Goal: Task Accomplishment & Management: Use online tool/utility

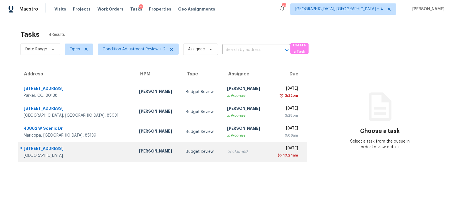
click at [186, 149] on div "Budget Review" at bounding box center [202, 152] width 32 height 6
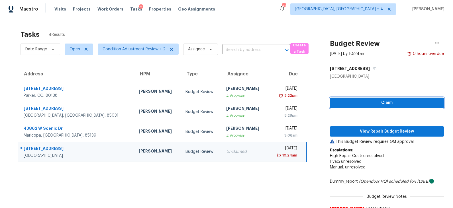
click at [368, 104] on span "Claim" at bounding box center [387, 102] width 105 height 7
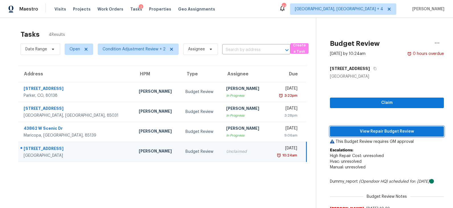
click at [367, 132] on span "View Repair Budget Review" at bounding box center [387, 131] width 105 height 7
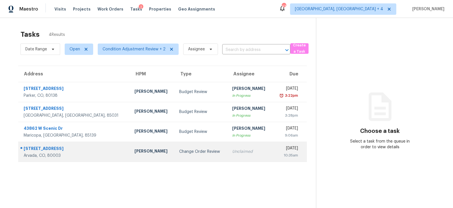
click at [131, 147] on td "[PERSON_NAME]" at bounding box center [152, 152] width 45 height 20
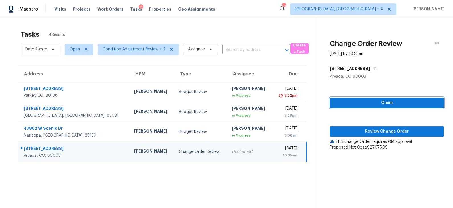
click at [369, 106] on span "Claim" at bounding box center [387, 102] width 105 height 7
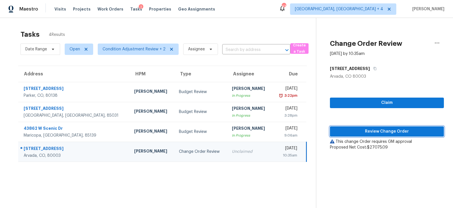
click at [366, 131] on span "Review Change Order" at bounding box center [387, 131] width 105 height 7
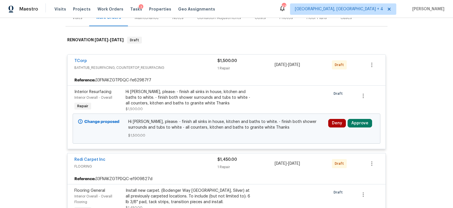
scroll to position [78, 0]
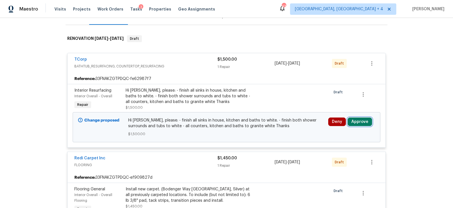
click at [358, 122] on button "Approve" at bounding box center [360, 122] width 25 height 9
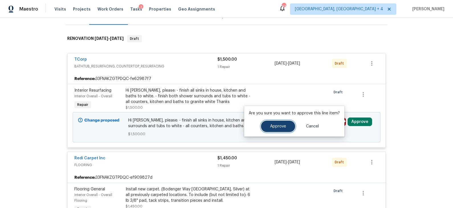
click at [279, 127] on span "Approve" at bounding box center [278, 127] width 16 height 4
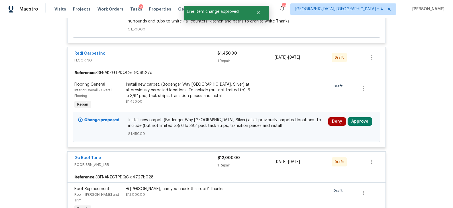
scroll to position [196, 0]
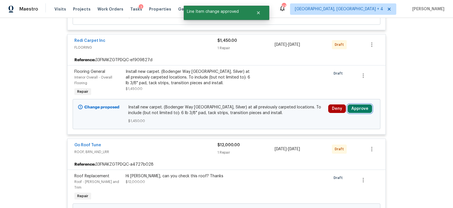
click at [357, 107] on button "Approve" at bounding box center [360, 109] width 25 height 9
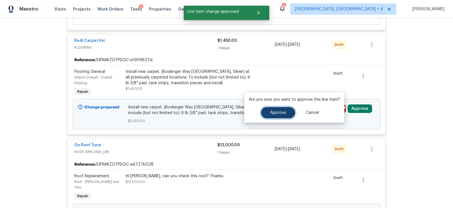
click at [277, 115] on button "Approve" at bounding box center [278, 112] width 34 height 11
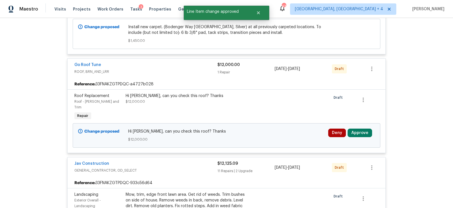
scroll to position [287, 0]
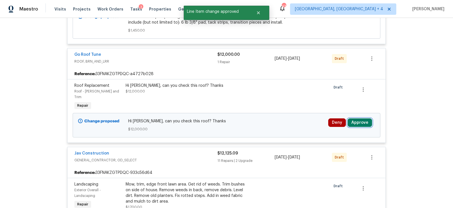
click at [353, 119] on button "Approve" at bounding box center [360, 123] width 25 height 9
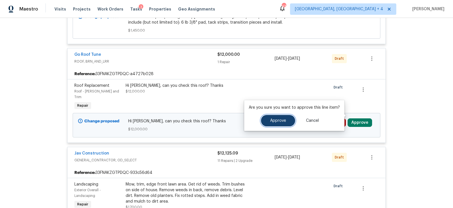
click at [282, 123] on span "Approve" at bounding box center [278, 121] width 16 height 4
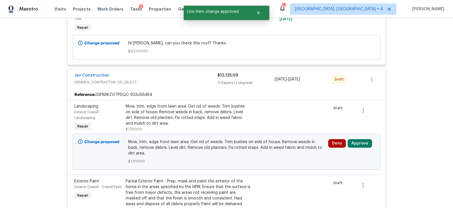
scroll to position [380, 0]
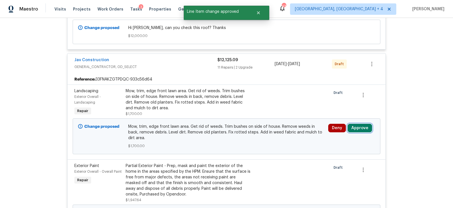
click at [355, 124] on button "Approve" at bounding box center [360, 128] width 25 height 9
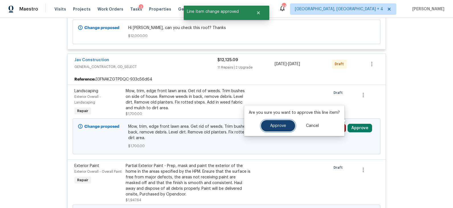
click at [283, 125] on span "Approve" at bounding box center [278, 126] width 16 height 4
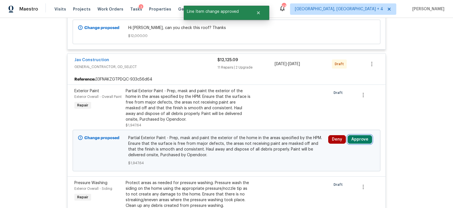
click at [355, 135] on button "Approve" at bounding box center [360, 139] width 25 height 9
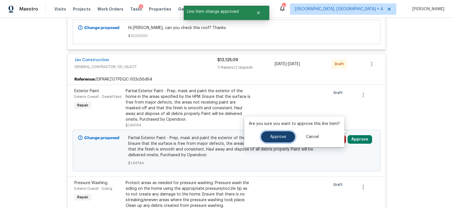
click at [283, 135] on span "Approve" at bounding box center [278, 137] width 16 height 4
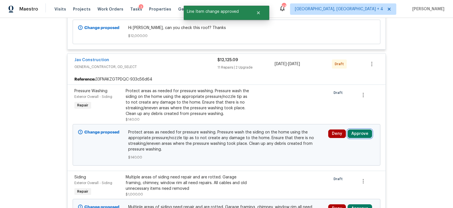
click at [363, 130] on button "Approve" at bounding box center [360, 134] width 25 height 9
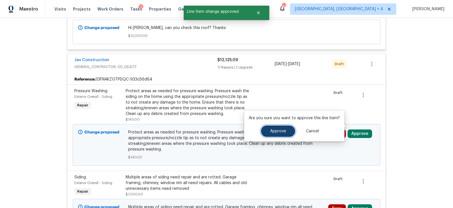
click at [282, 131] on span "Approve" at bounding box center [278, 131] width 16 height 4
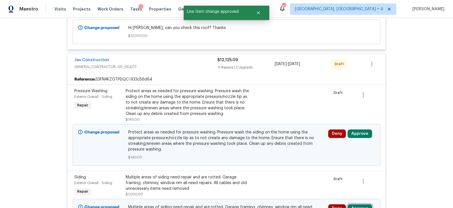
click at [356, 205] on button "Approve" at bounding box center [360, 209] width 25 height 9
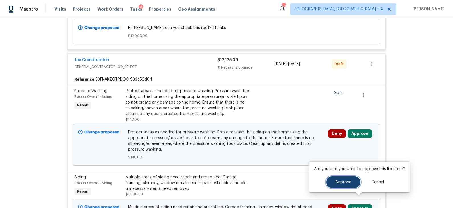
click at [341, 182] on span "Approve" at bounding box center [343, 182] width 16 height 4
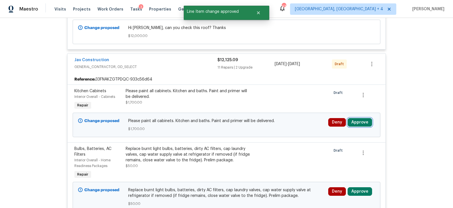
click at [353, 118] on button "Approve" at bounding box center [360, 122] width 25 height 9
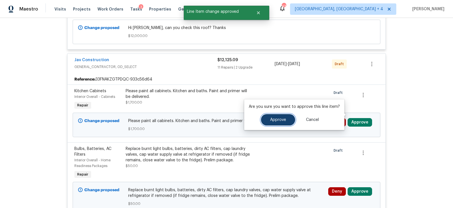
click at [286, 120] on button "Approve" at bounding box center [278, 119] width 34 height 11
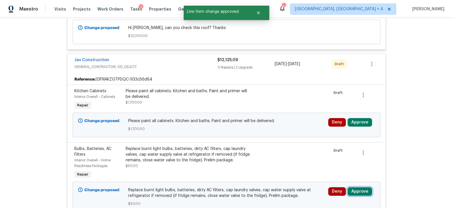
click at [357, 188] on button "Approve" at bounding box center [360, 192] width 25 height 9
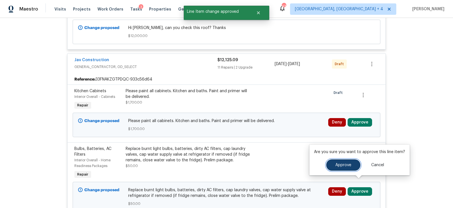
click at [336, 167] on span "Approve" at bounding box center [343, 165] width 16 height 4
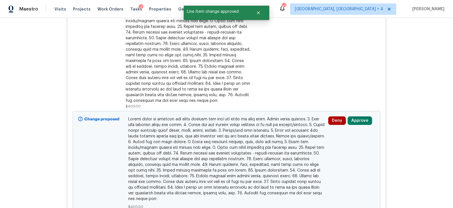
scroll to position [505, 0]
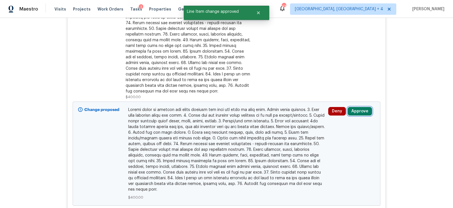
click at [355, 107] on button "Approve" at bounding box center [360, 111] width 25 height 9
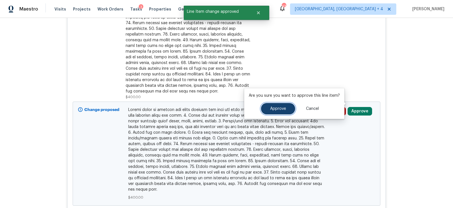
click at [282, 109] on span "Approve" at bounding box center [278, 109] width 16 height 4
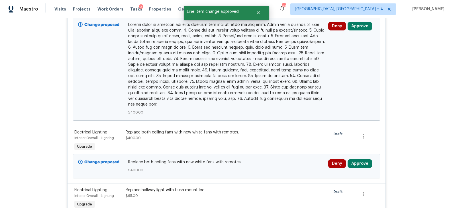
scroll to position [593, 0]
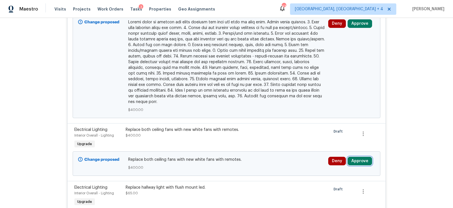
click at [357, 157] on button "Approve" at bounding box center [360, 161] width 25 height 9
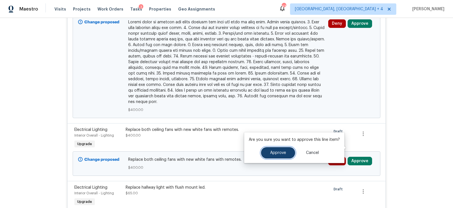
click at [284, 152] on span "Approve" at bounding box center [278, 153] width 16 height 4
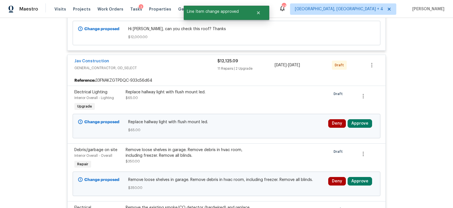
scroll to position [375, 0]
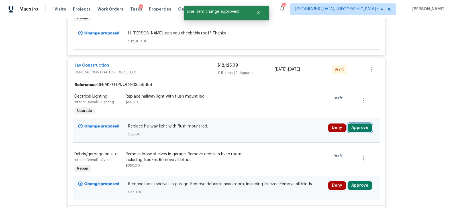
click at [358, 124] on button "Approve" at bounding box center [360, 128] width 25 height 9
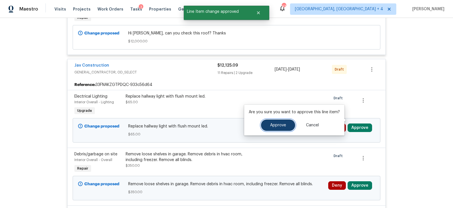
click at [286, 125] on button "Approve" at bounding box center [278, 125] width 34 height 11
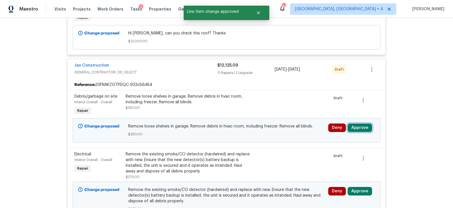
click at [357, 124] on button "Approve" at bounding box center [360, 128] width 25 height 9
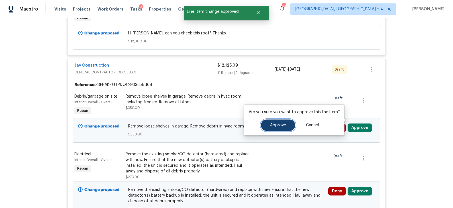
click at [280, 127] on span "Approve" at bounding box center [278, 125] width 16 height 4
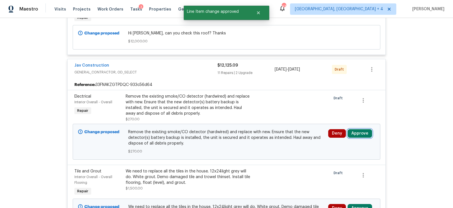
click at [359, 129] on button "Approve" at bounding box center [360, 133] width 25 height 9
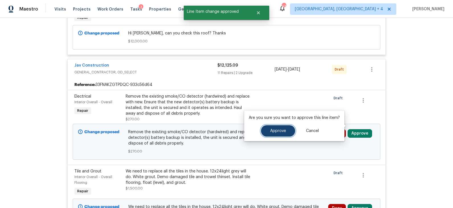
click at [280, 131] on span "Approve" at bounding box center [278, 131] width 16 height 4
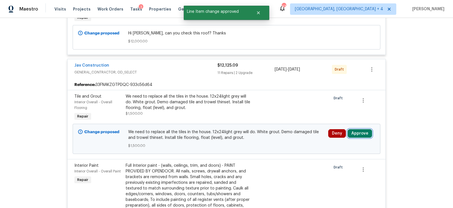
click at [357, 129] on button "Approve" at bounding box center [360, 133] width 25 height 9
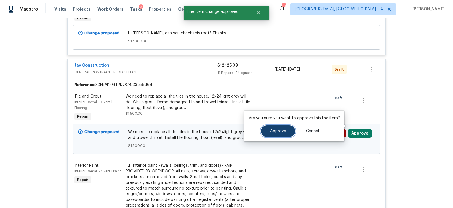
click at [276, 131] on span "Approve" at bounding box center [278, 131] width 16 height 4
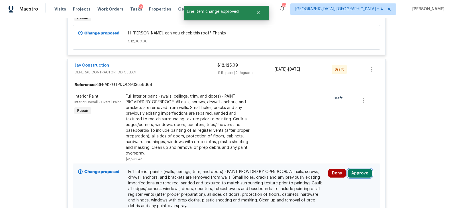
click at [357, 169] on button "Approve" at bounding box center [360, 173] width 25 height 9
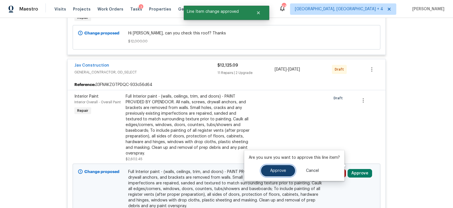
click at [278, 170] on span "Approve" at bounding box center [278, 171] width 16 height 4
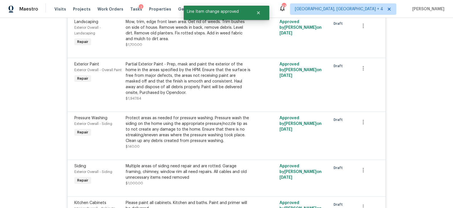
scroll to position [322, 0]
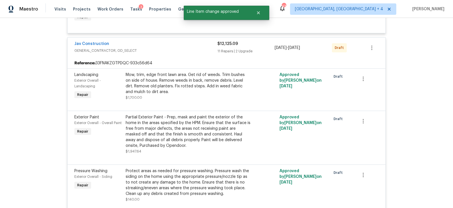
click at [201, 48] on span "GENERAL_CONTRACTOR, OD_SELECT" at bounding box center [145, 51] width 143 height 6
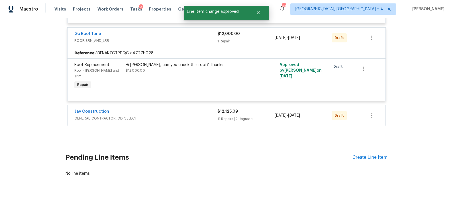
scroll to position [253, 0]
click at [190, 116] on span "GENERAL_CONTRACTOR, OD_SELECT" at bounding box center [145, 119] width 143 height 6
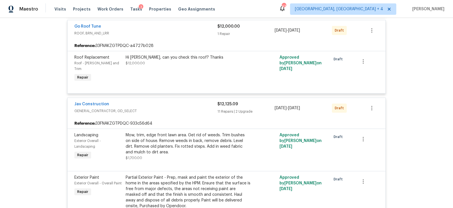
click at [191, 108] on span "GENERAL_CONTRACTOR, OD_SELECT" at bounding box center [145, 111] width 143 height 6
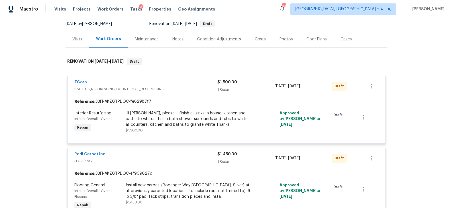
scroll to position [0, 0]
